Goal: Transaction & Acquisition: Purchase product/service

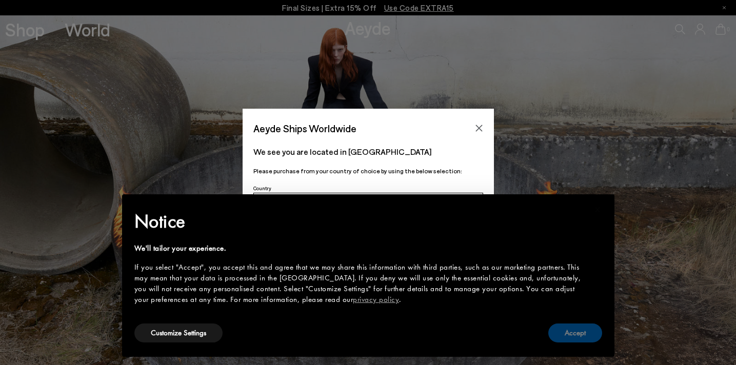
click at [586, 338] on button "Accept" at bounding box center [575, 333] width 54 height 19
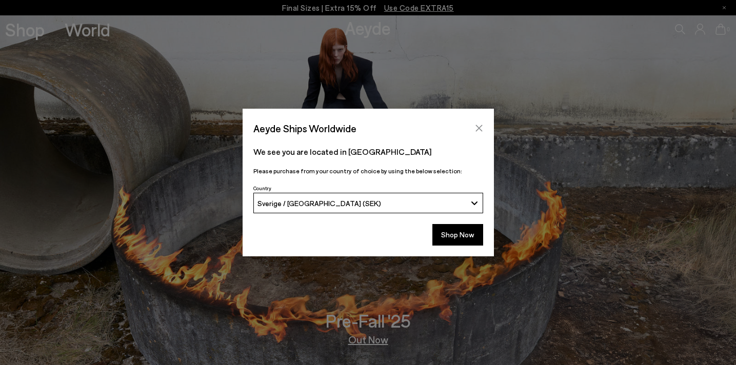
click at [482, 129] on icon "Close" at bounding box center [479, 128] width 8 height 8
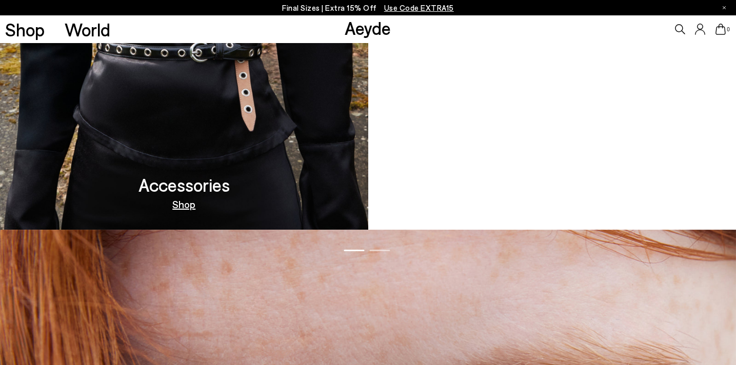
scroll to position [1656, 0]
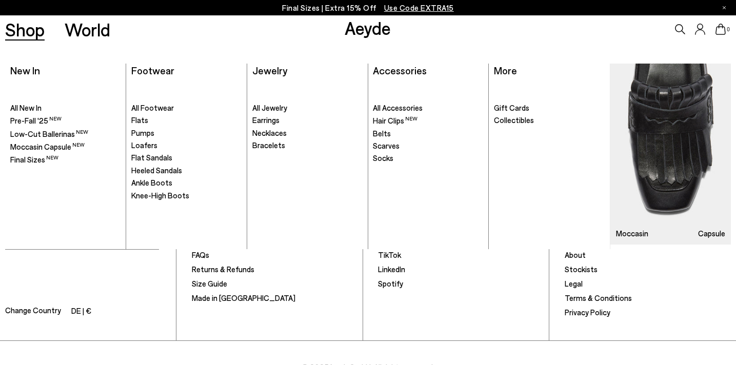
click at [17, 38] on link "Shop" at bounding box center [24, 30] width 39 height 18
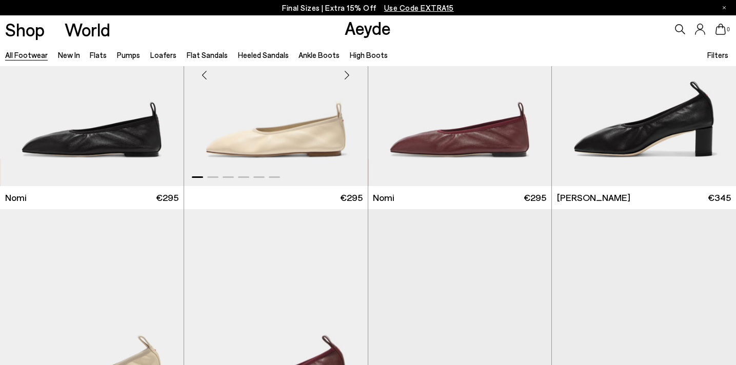
scroll to position [406, 0]
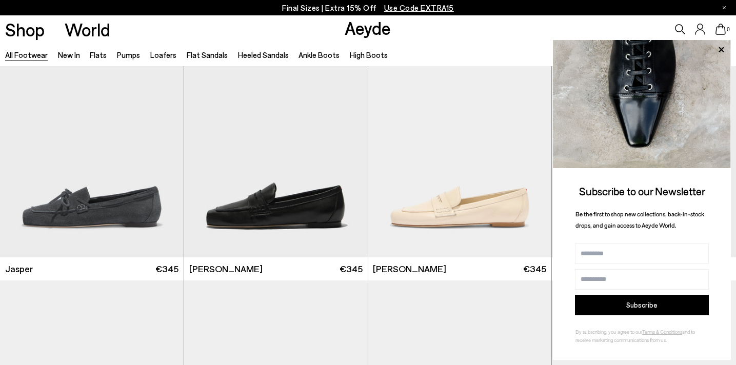
scroll to position [890, 0]
